Goal: Check status

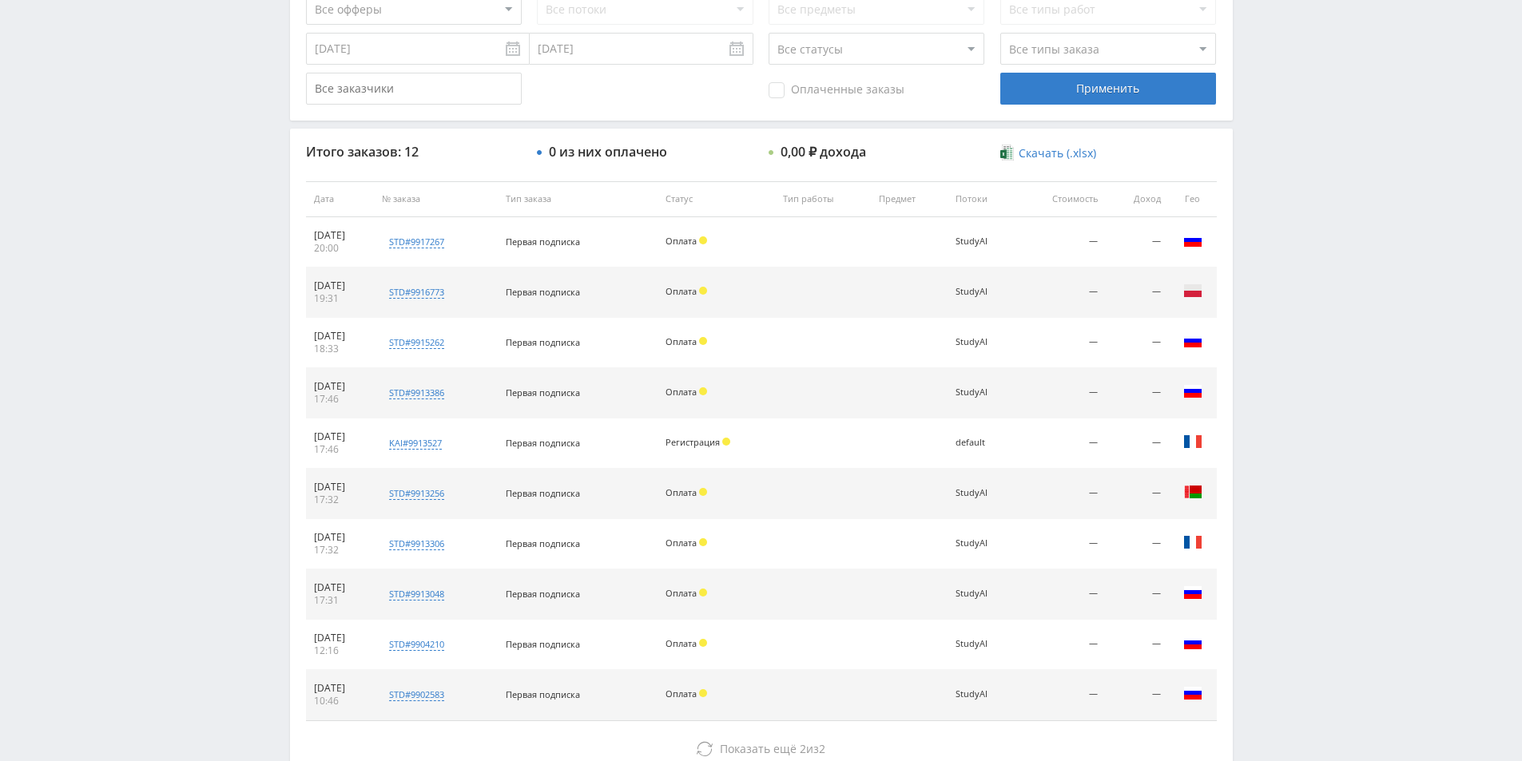
scroll to position [500, 0]
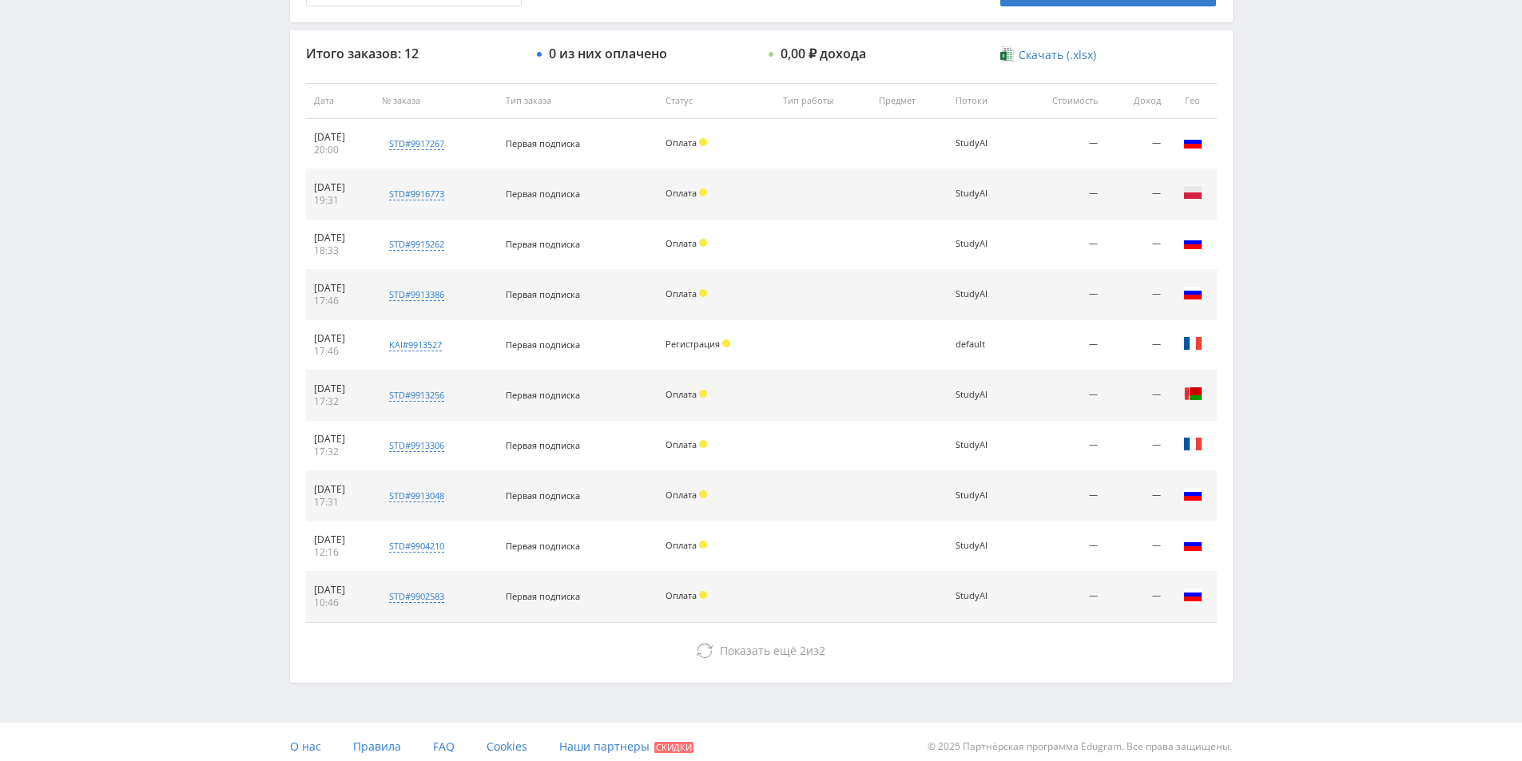
scroll to position [580, 0]
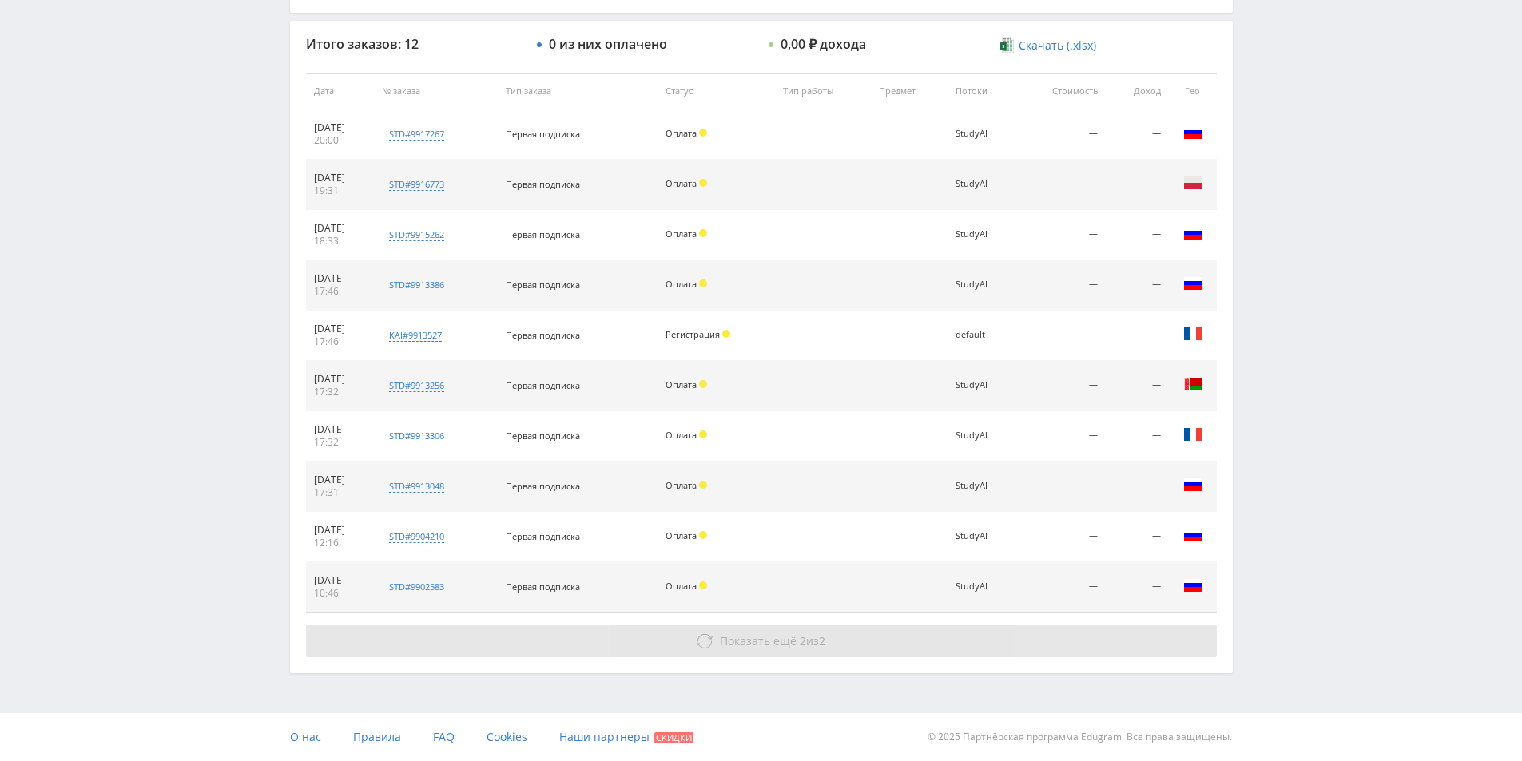
click at [706, 645] on icon at bounding box center [705, 641] width 16 height 16
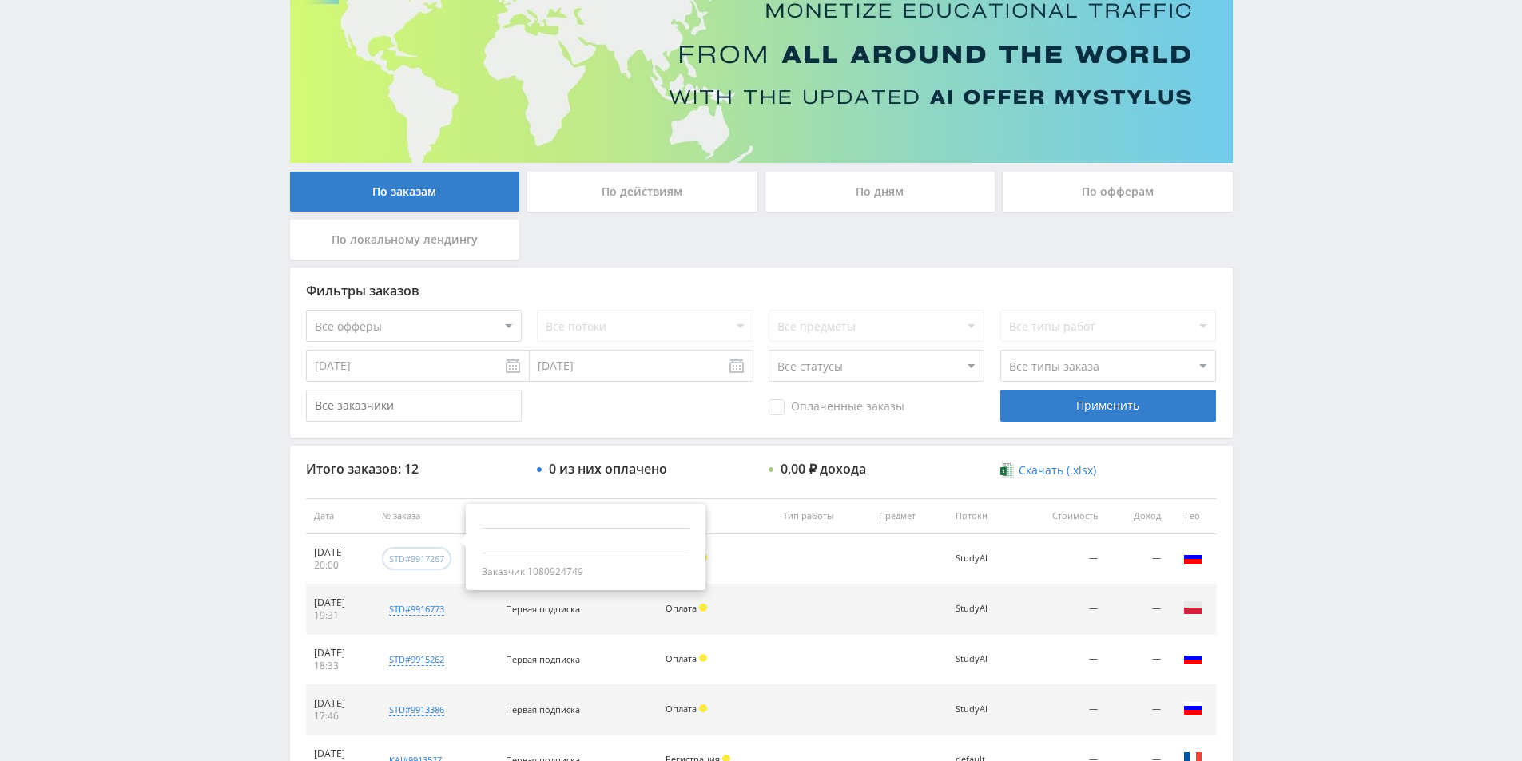
scroll to position [89, 0]
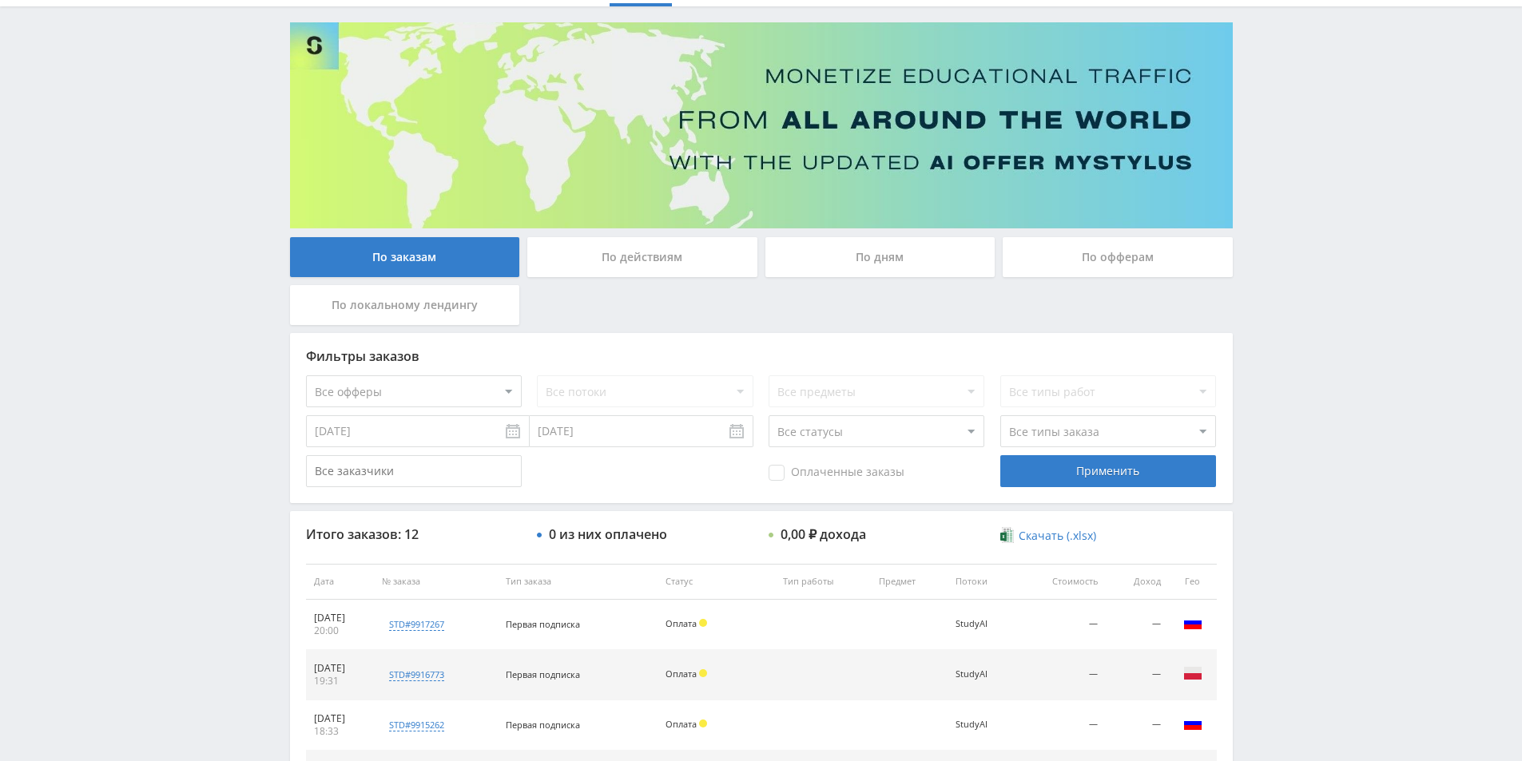
click at [652, 264] on div "По действиям" at bounding box center [642, 257] width 230 height 40
click at [0, 0] on input "По действиям" at bounding box center [0, 0] width 0 height 0
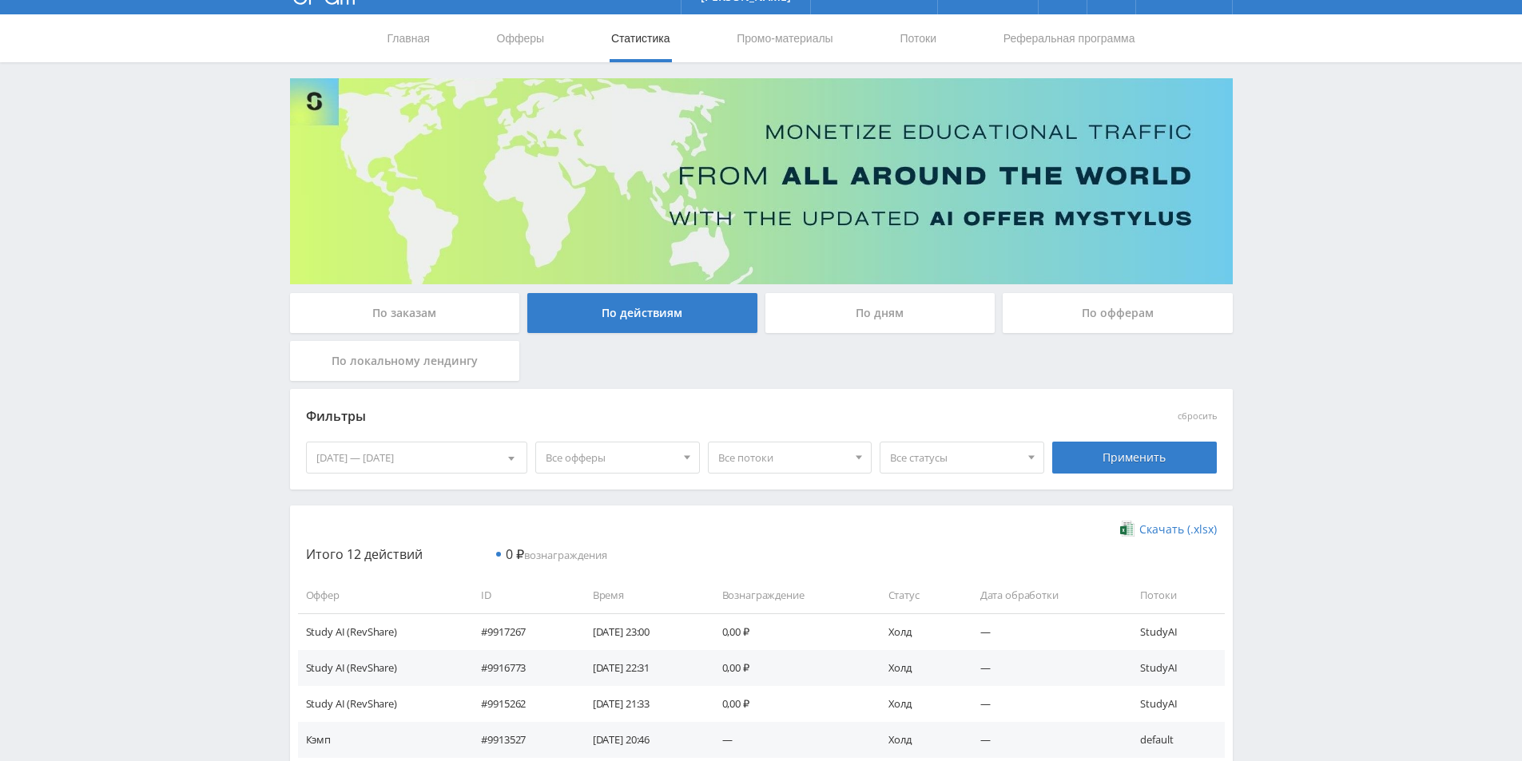
scroll to position [22, 0]
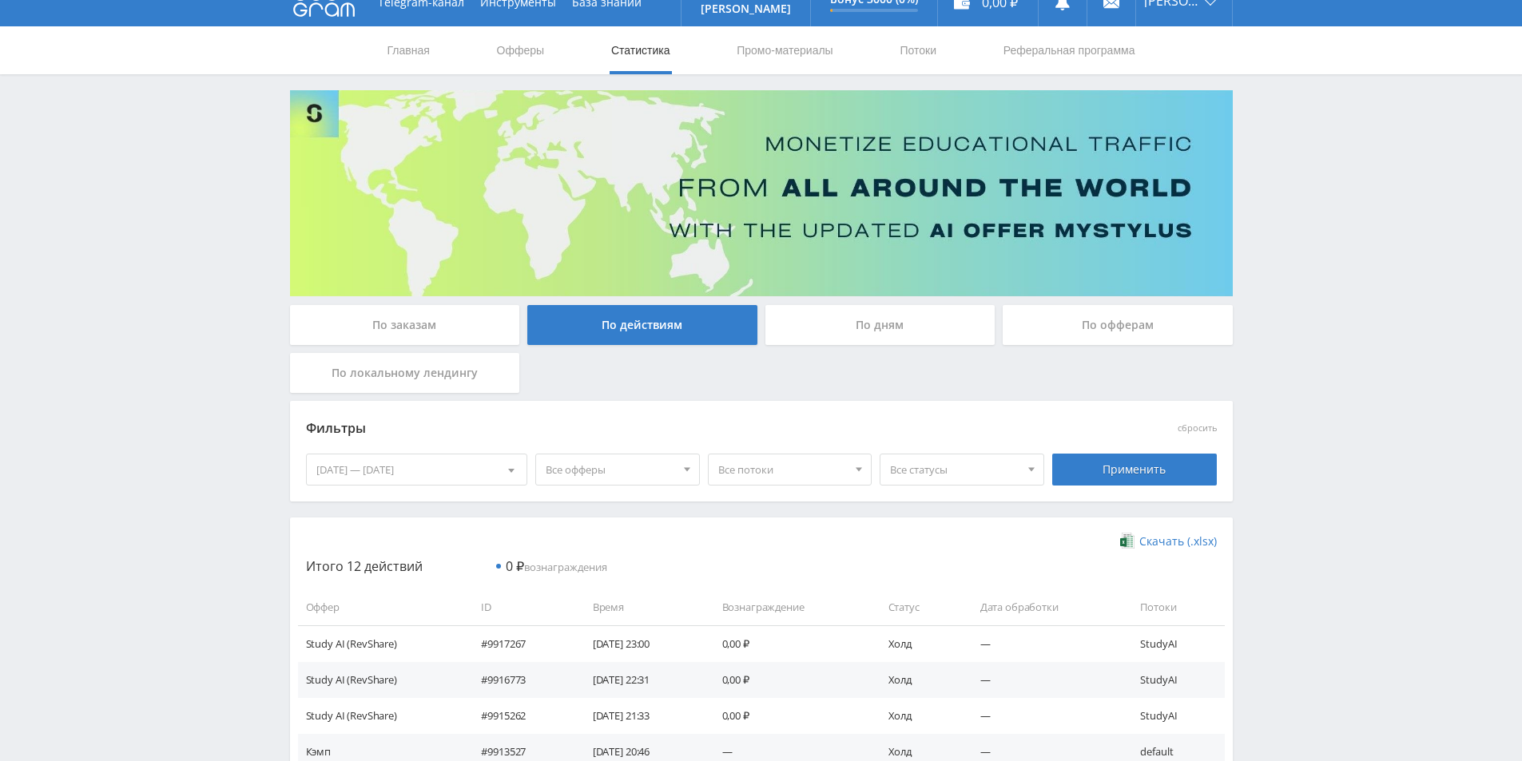
click at [1078, 326] on div "По офферам" at bounding box center [1118, 325] width 230 height 40
click at [0, 0] on input "По офферам" at bounding box center [0, 0] width 0 height 0
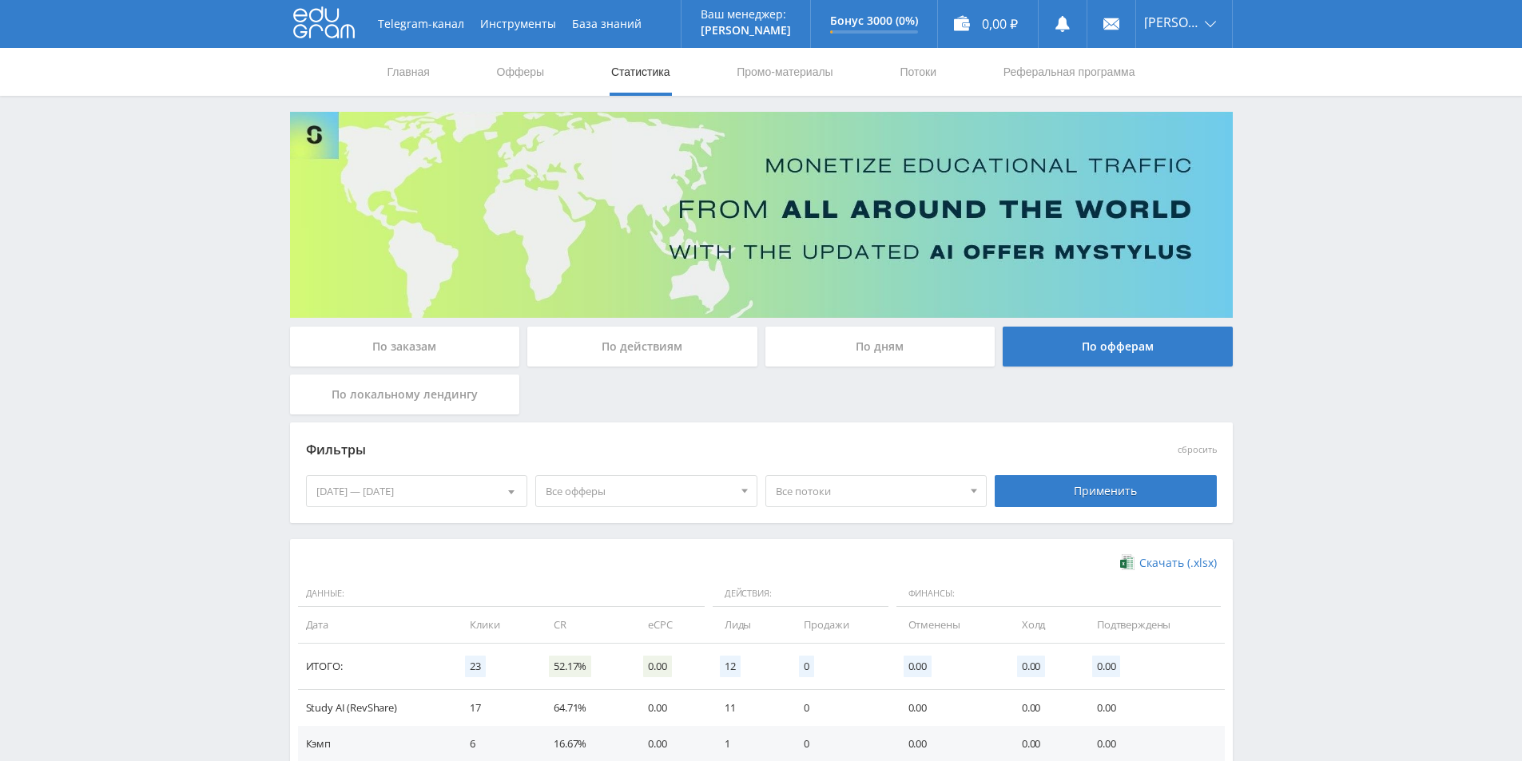
scroll to position [105, 0]
